Goal: Transaction & Acquisition: Purchase product/service

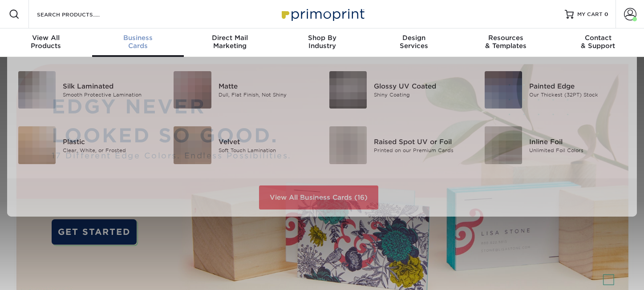
click at [139, 44] on div "Business Cards" at bounding box center [138, 42] width 92 height 16
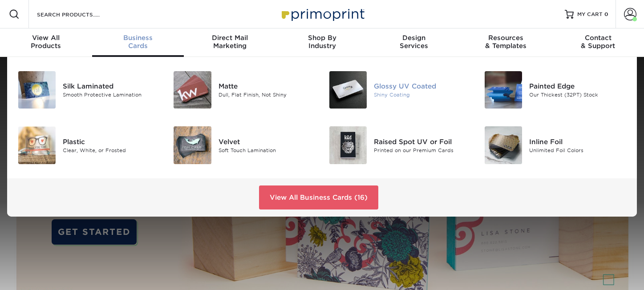
click at [395, 89] on div "Glossy UV Coated" at bounding box center [422, 86] width 97 height 10
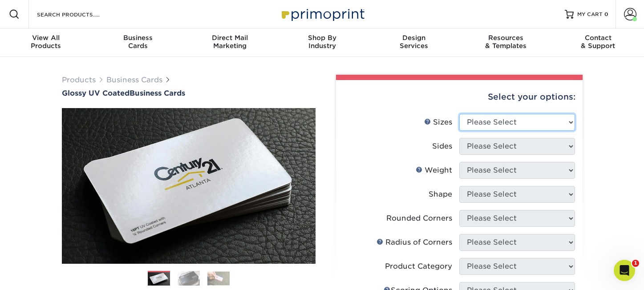
click at [571, 123] on select "Please Select 1.5" x 3.5" - Mini 1.75" x 3.5" - Mini 2" x 2" - Square 2" x 3" -…" at bounding box center [517, 122] width 116 height 17
select select "2.00x3.50"
click at [459, 114] on select "Please Select 1.5" x 3.5" - Mini 1.75" x 3.5" - Mini 2" x 2" - Square 2" x 3" -…" at bounding box center [517, 122] width 116 height 17
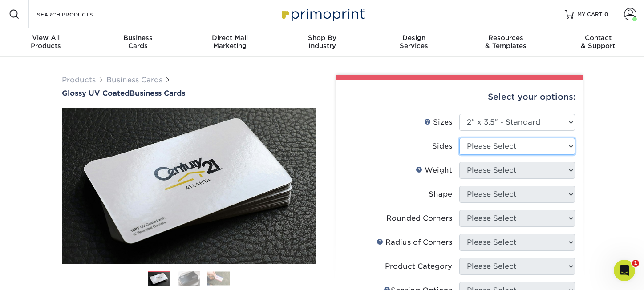
drag, startPoint x: 572, startPoint y: 146, endPoint x: 567, endPoint y: 151, distance: 6.6
click at [572, 146] on select "Please Select Print Both Sides Print Front Only" at bounding box center [517, 146] width 116 height 17
select select "13abbda7-1d64-4f25-8bb2-c179b224825d"
click at [459, 138] on select "Please Select Print Both Sides Print Front Only" at bounding box center [517, 146] width 116 height 17
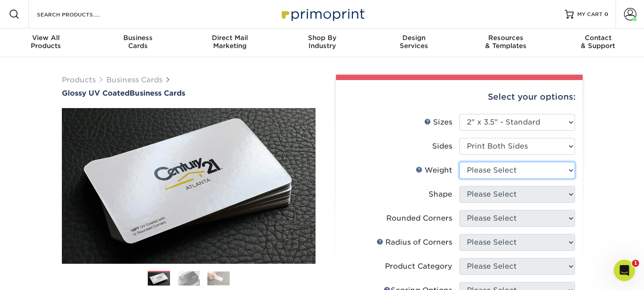
click at [572, 170] on select "Please Select 16PT 14PT" at bounding box center [517, 170] width 116 height 17
select select "16PT"
click at [459, 162] on select "Please Select 16PT 14PT" at bounding box center [517, 170] width 116 height 17
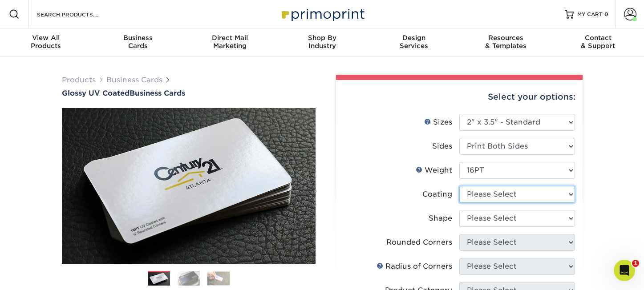
click at [574, 195] on select at bounding box center [517, 194] width 116 height 17
select select "ae367451-b2b8-45df-a344-0f05b6a12993"
click at [459, 186] on select at bounding box center [517, 194] width 116 height 17
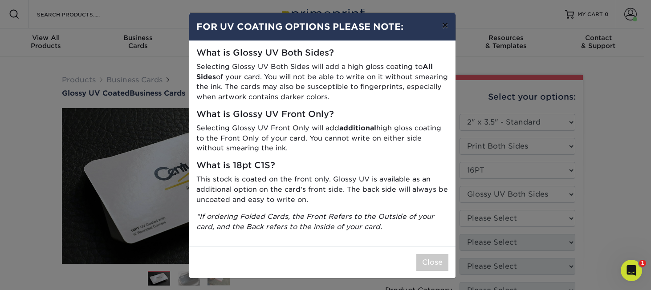
click at [440, 27] on button "×" at bounding box center [445, 25] width 20 height 25
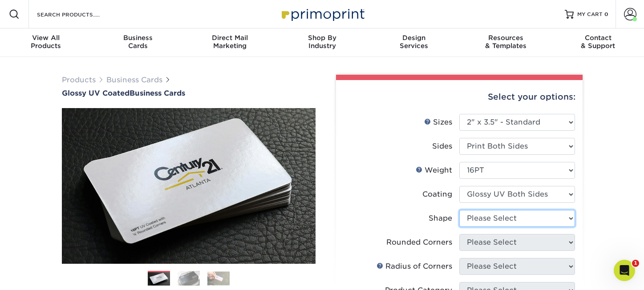
click at [572, 217] on select "Please Select Standard Oval" at bounding box center [517, 218] width 116 height 17
select select "standard"
click at [459, 210] on select "Please Select Standard Oval" at bounding box center [517, 218] width 116 height 17
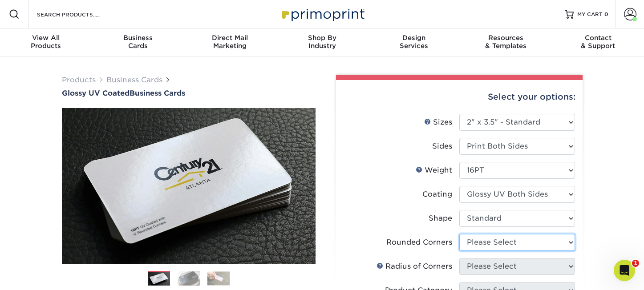
click at [570, 241] on select "Please Select Yes - Round 2 Corners Yes - Round 4 Corners No" at bounding box center [517, 242] width 116 height 17
select select "0"
click at [459, 234] on select "Please Select Yes - Round 2 Corners Yes - Round 4 Corners No" at bounding box center [517, 242] width 116 height 17
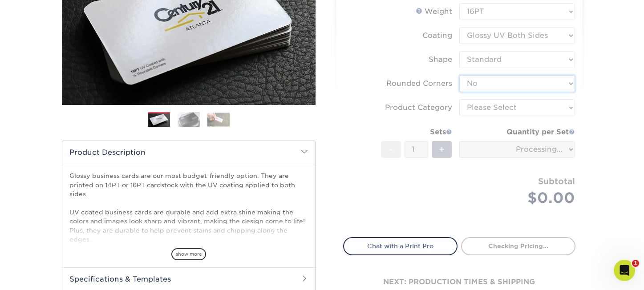
scroll to position [178, 0]
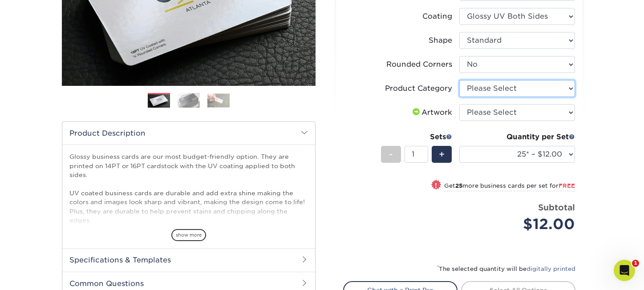
click at [569, 88] on select "Please Select Business Cards" at bounding box center [517, 88] width 116 height 17
select select "3b5148f1-0588-4f88-a218-97bcfdce65c1"
click at [459, 80] on select "Please Select Business Cards" at bounding box center [517, 88] width 116 height 17
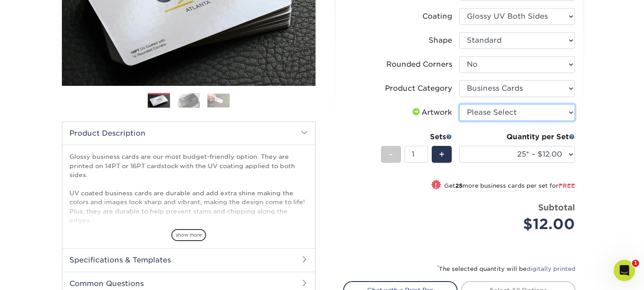
click at [572, 115] on select "Please Select I will upload files I need a design - $100" at bounding box center [517, 112] width 116 height 17
select select "upload"
click at [459, 104] on select "Please Select I will upload files I need a design - $100" at bounding box center [517, 112] width 116 height 17
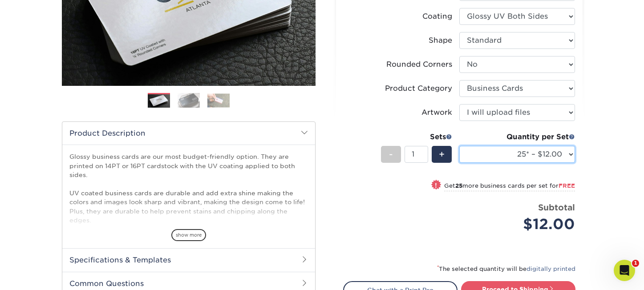
click at [572, 154] on select "25* – $12.00 50* – $12.00 100* – $12.00 250* – $21.00 500 – $42.00 1000 – $53.0…" at bounding box center [517, 154] width 116 height 17
select select "500 – $42.00"
click at [459, 146] on select "25* – $12.00 50* – $12.00 100* – $12.00 250* – $21.00 500 – $42.00 1000 – $53.0…" at bounding box center [517, 154] width 116 height 17
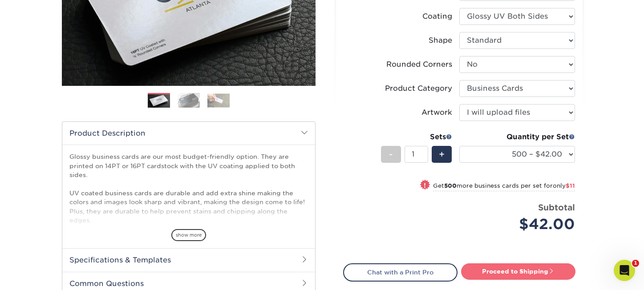
click at [488, 273] on link "Proceed to Shipping" at bounding box center [518, 272] width 114 height 16
type input "Set 1"
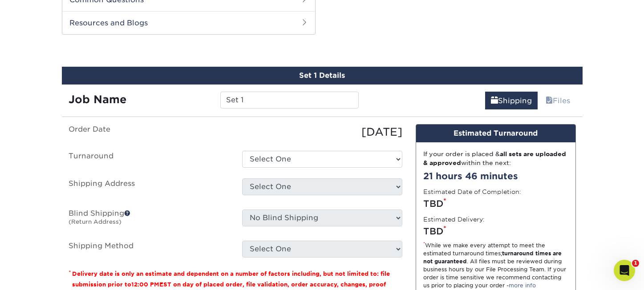
scroll to position [466, 0]
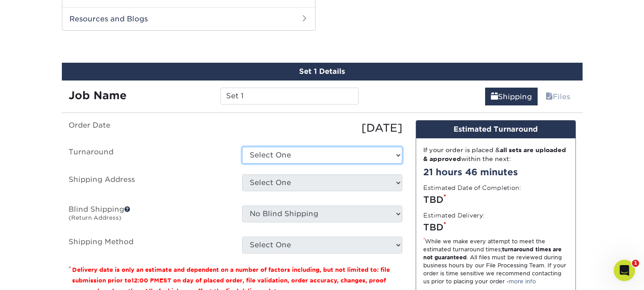
click at [398, 157] on select "Select One 2-4 Business Days 2 Day Next Business Day" at bounding box center [322, 155] width 160 height 17
select select "9ebc2889-b7ff-45b8-8d3b-bb5a09736017"
click at [242, 147] on select "Select One 2-4 Business Days 2 Day Next Business Day" at bounding box center [322, 155] width 160 height 17
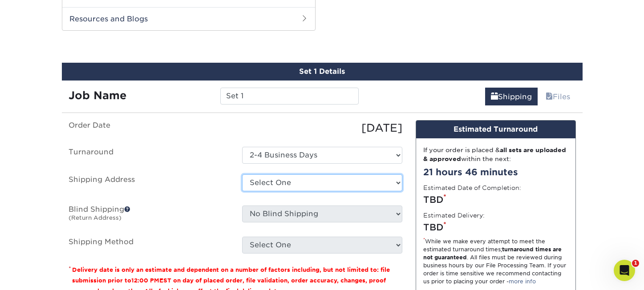
click at [397, 185] on select "Select One Grand Junction Office Jason Wright John Widhalm business cards Johns…" at bounding box center [322, 183] width 160 height 17
select select "203141"
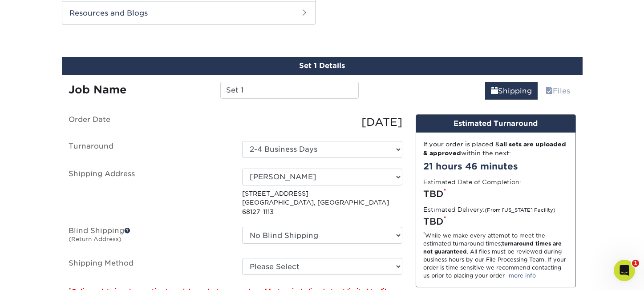
scroll to position [511, 0]
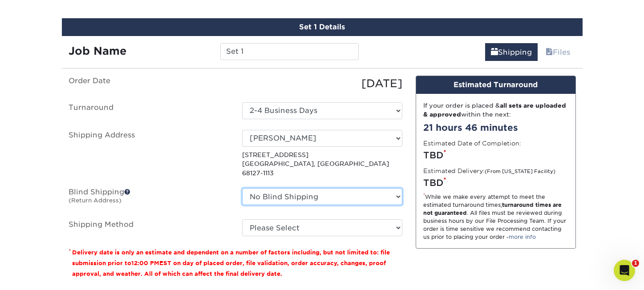
click at [398, 189] on select "No Blind Shipping Grand Junction Office Jason Wright John Widhalm business card…" at bounding box center [322, 196] width 160 height 17
select select "90860"
click at [242, 188] on select "No Blind Shipping Grand Junction Office Jason Wright John Widhalm business card…" at bounding box center [322, 196] width 160 height 17
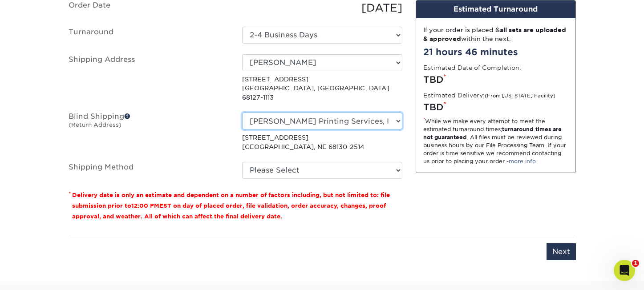
scroll to position [600, 0]
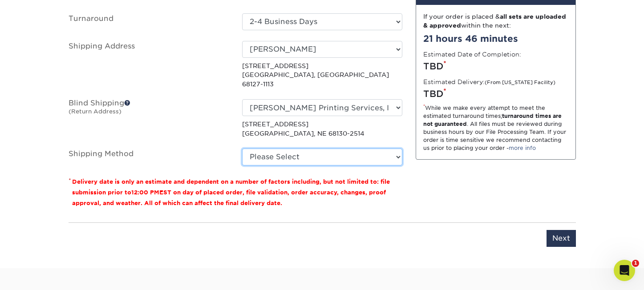
click at [401, 149] on select "Please Select Ground Shipping (+$8.96) 3 Day Shipping Service (+$15.36) 2 Day A…" at bounding box center [322, 157] width 160 height 17
select select "03"
click at [242, 149] on select "Please Select Ground Shipping (+$8.96) 3 Day Shipping Service (+$15.36) 2 Day A…" at bounding box center [322, 157] width 160 height 17
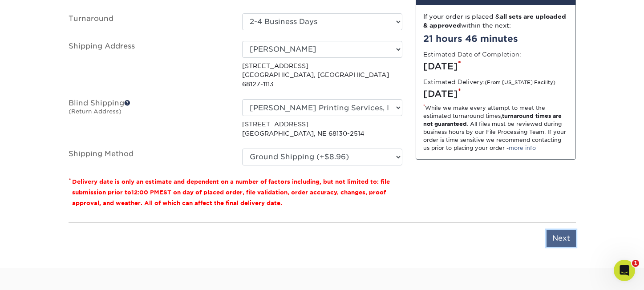
click at [559, 230] on input "Next" at bounding box center [561, 238] width 29 height 17
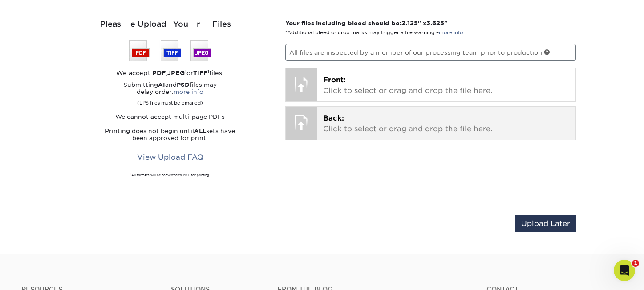
scroll to position [511, 0]
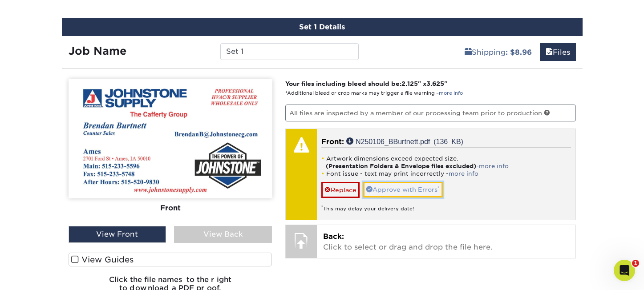
click at [423, 189] on link "Approve with Errors *" at bounding box center [403, 189] width 80 height 15
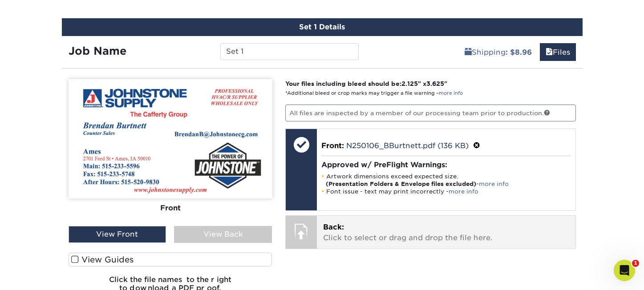
click at [342, 230] on span "Back:" at bounding box center [333, 227] width 21 height 8
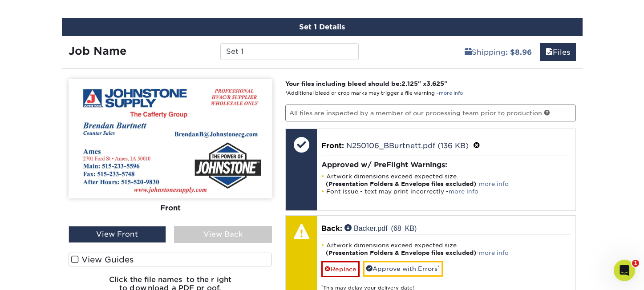
click at [231, 232] on div "View Back" at bounding box center [223, 234] width 98 height 17
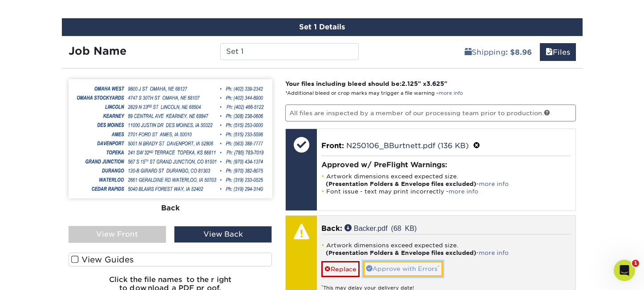
click at [394, 270] on link "Approve with Errors *" at bounding box center [403, 268] width 80 height 15
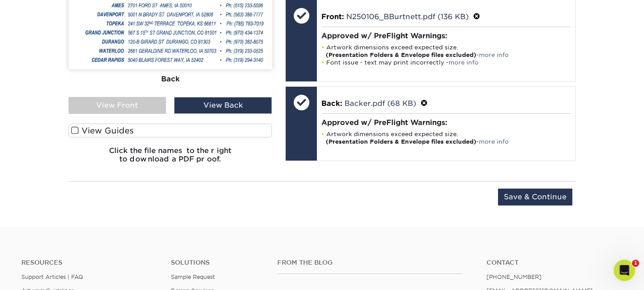
scroll to position [644, 0]
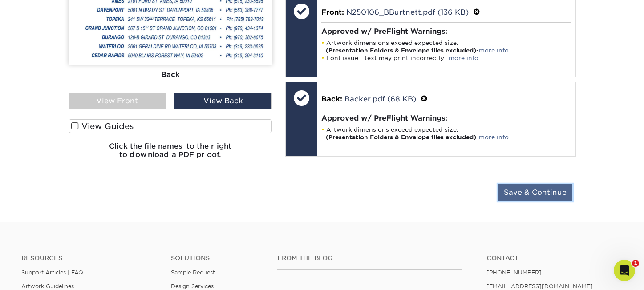
click at [513, 190] on input "Save & Continue" at bounding box center [535, 192] width 74 height 17
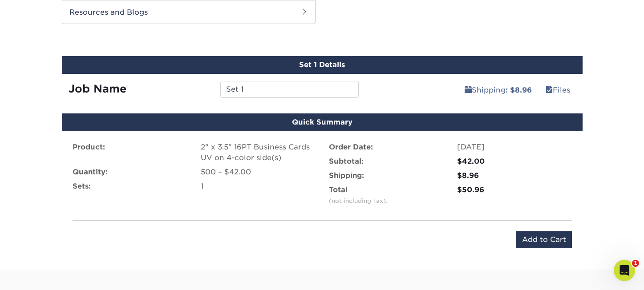
scroll to position [466, 0]
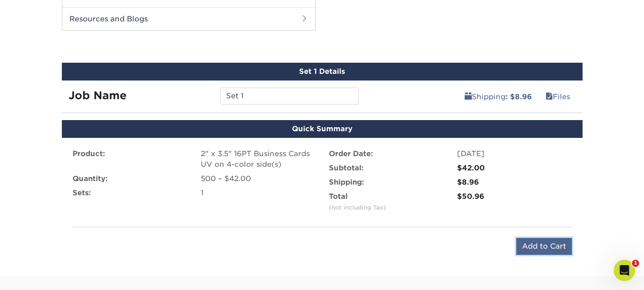
click at [552, 246] on input "Add to Cart" at bounding box center [544, 246] width 56 height 17
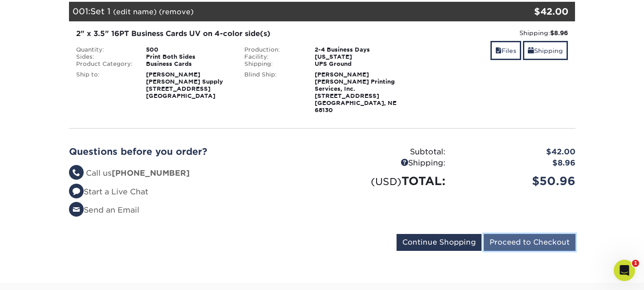
click at [569, 234] on input "Proceed to Checkout" at bounding box center [530, 242] width 92 height 17
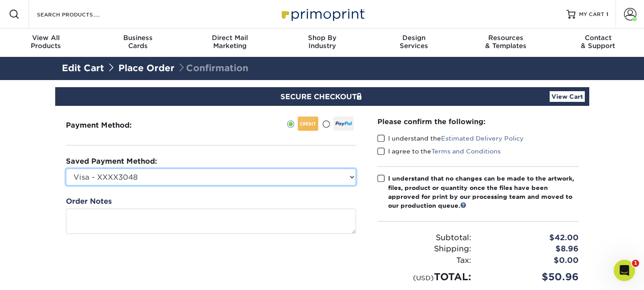
click at [355, 176] on select "Visa - XXXX3048 Visa - XXXX3048 Visa - XXXX4167 New Credit Card" at bounding box center [211, 177] width 290 height 17
select select "53820"
click at [66, 169] on select "Visa - XXXX3048 Visa - XXXX3048 Visa - XXXX4167 New Credit Card" at bounding box center [211, 177] width 290 height 17
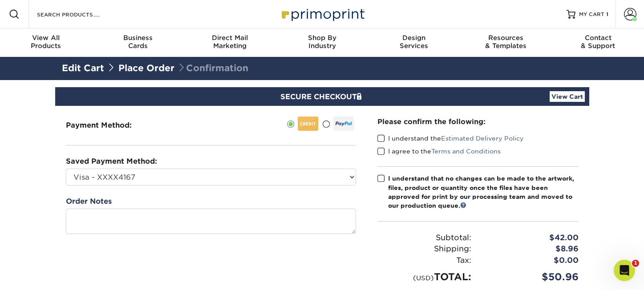
click at [382, 138] on span at bounding box center [382, 138] width 8 height 8
click at [0, 0] on input "I understand the Estimated Delivery Policy" at bounding box center [0, 0] width 0 height 0
drag, startPoint x: 379, startPoint y: 153, endPoint x: 382, endPoint y: 158, distance: 5.6
click at [379, 154] on span at bounding box center [382, 151] width 8 height 8
click at [0, 0] on input "I agree to the Terms and Conditions" at bounding box center [0, 0] width 0 height 0
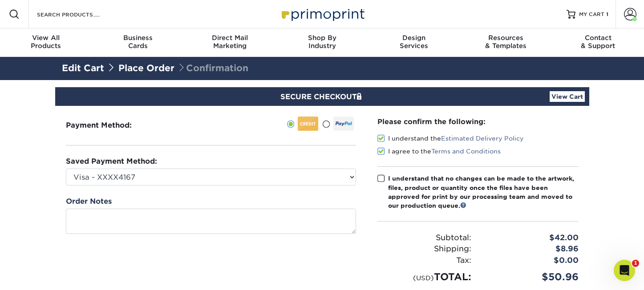
click at [384, 178] on span at bounding box center [382, 179] width 8 height 8
click at [0, 0] on input "I understand that no changes can be made to the artwork, files, product or quan…" at bounding box center [0, 0] width 0 height 0
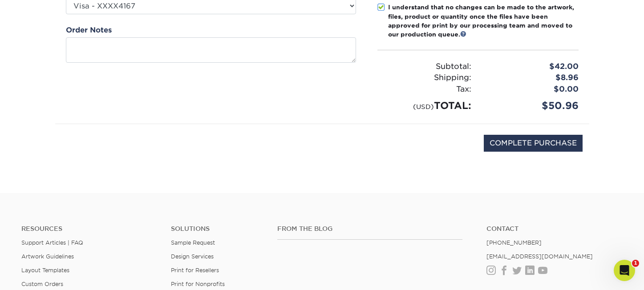
scroll to position [178, 0]
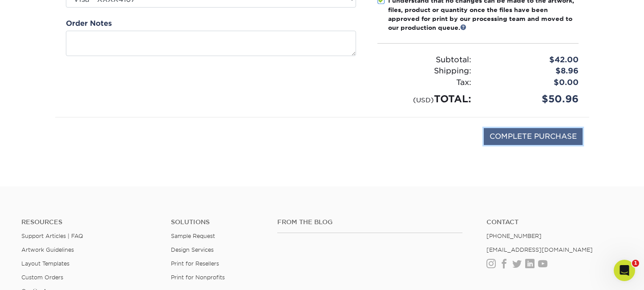
click at [562, 135] on input "COMPLETE PURCHASE" at bounding box center [533, 136] width 99 height 17
type input "PROCESSING, PLEASE WAIT..."
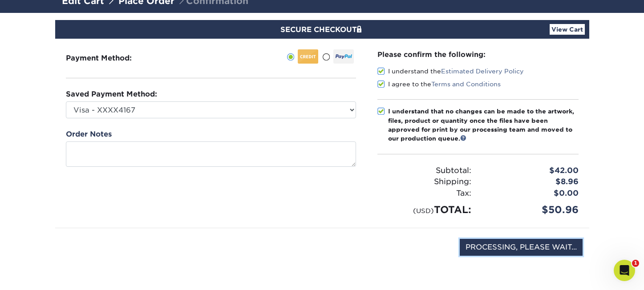
scroll to position [0, 0]
